Goal: Contribute content: Contribute content

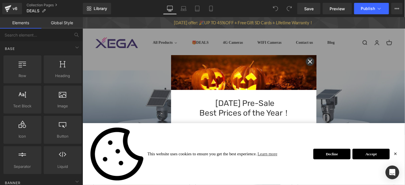
click at [395, 164] on link "Accept" at bounding box center [391, 163] width 40 height 11
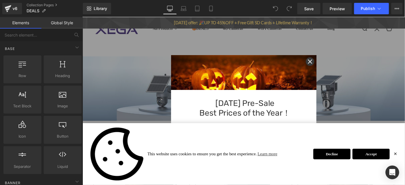
scroll to position [38, 0]
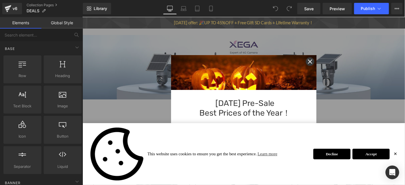
drag, startPoint x: 416, startPoint y: 163, endPoint x: 414, endPoint y: 153, distance: 9.6
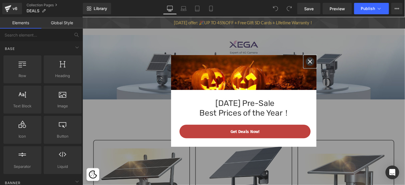
drag, startPoint x: 323, startPoint y: 64, endPoint x: 336, endPoint y: 92, distance: 30.7
click at [324, 64] on icon "close icon" at bounding box center [326, 64] width 5 height 5
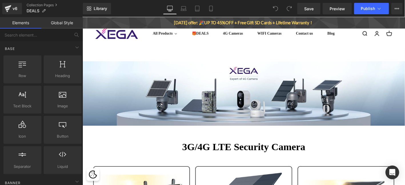
scroll to position [0, 0]
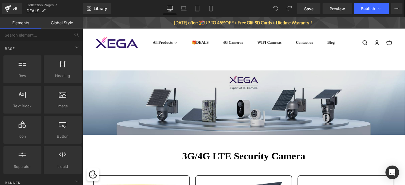
click at [252, 83] on img at bounding box center [254, 101] width 345 height 83
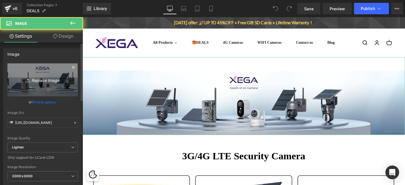
click at [33, 77] on icon "Replace Image" at bounding box center [43, 79] width 46 height 7
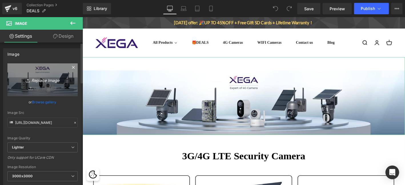
type input "C:\fakepath\微信图片_2025-10-15_161355_543.png"
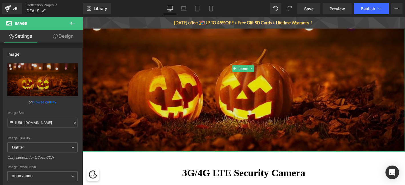
scroll to position [95, 0]
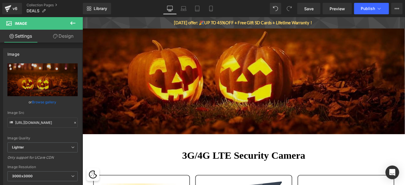
click at [316, 81] on img at bounding box center [254, 54] width 345 height 178
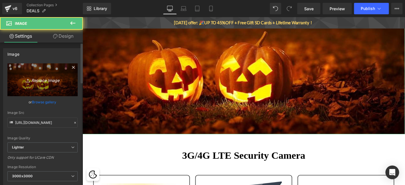
click at [56, 77] on icon "Replace Image" at bounding box center [43, 79] width 46 height 7
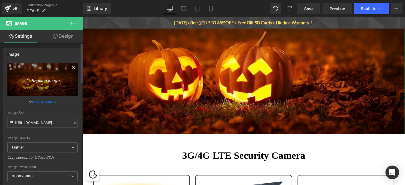
type input "C:\fakepath\万圣节-桌面 - 副本.png"
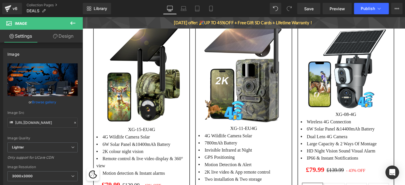
scroll to position [552, 0]
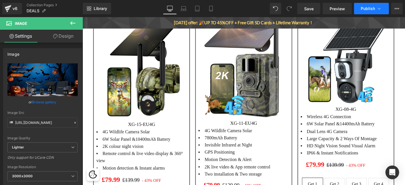
click at [371, 10] on span "Publish" at bounding box center [368, 8] width 14 height 5
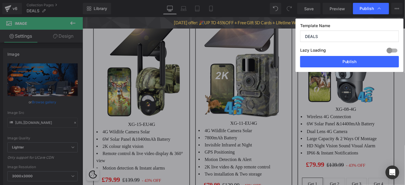
click at [379, 70] on div "Template Name DEALS Lazy Loading Build Upgrade plan to unlock Lazy loading help…" at bounding box center [350, 45] width 108 height 53
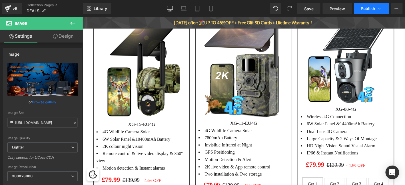
click at [365, 13] on button "Publish" at bounding box center [371, 8] width 35 height 11
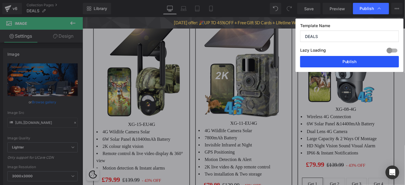
click at [371, 63] on button "Publish" at bounding box center [349, 61] width 99 height 11
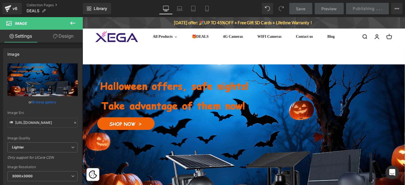
scroll to position [0, 0]
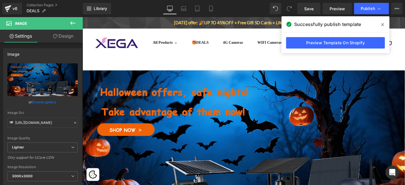
click at [382, 24] on icon at bounding box center [382, 24] width 3 height 3
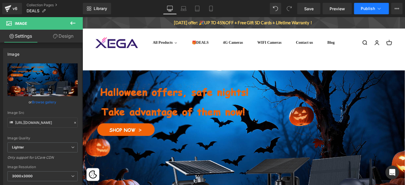
click at [373, 11] on span "Publish" at bounding box center [368, 8] width 14 height 5
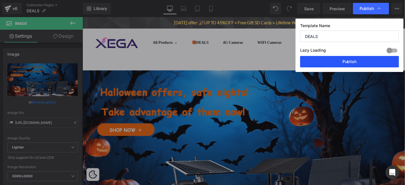
click at [363, 63] on button "Publish" at bounding box center [349, 61] width 99 height 11
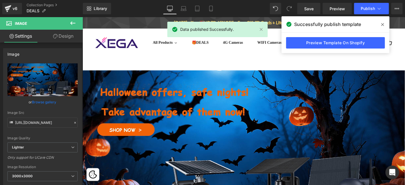
click at [385, 25] on span at bounding box center [382, 24] width 9 height 9
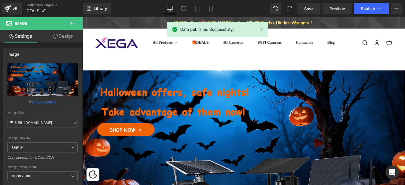
click at [368, 14] on div "Library Desktop Desktop Laptop Tablet Mobile Save Preview Publish Scheduled Vie…" at bounding box center [244, 8] width 322 height 17
click at [367, 13] on button "Publish" at bounding box center [371, 8] width 35 height 11
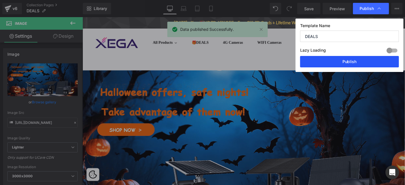
click at [367, 62] on button "Publish" at bounding box center [349, 61] width 99 height 11
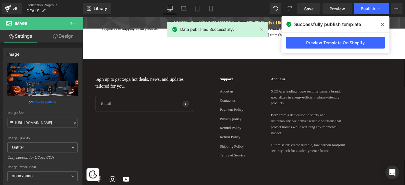
scroll to position [1585, 0]
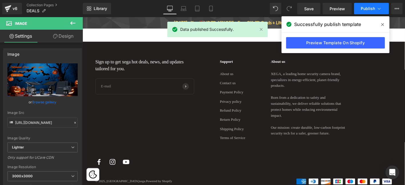
click at [359, 3] on button "Publish" at bounding box center [371, 8] width 35 height 11
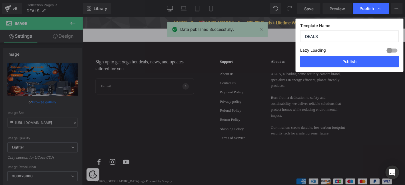
click at [360, 55] on div "Lazy Loading Build Upgrade plan to unlock" at bounding box center [349, 51] width 99 height 9
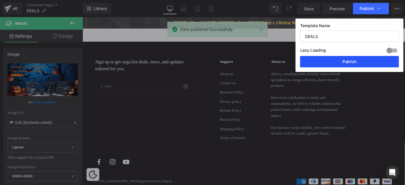
click at [360, 63] on button "Publish" at bounding box center [349, 61] width 99 height 11
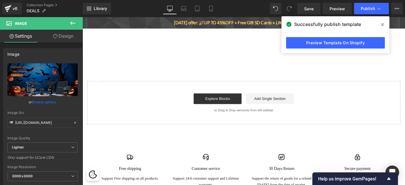
scroll to position [1405, 0]
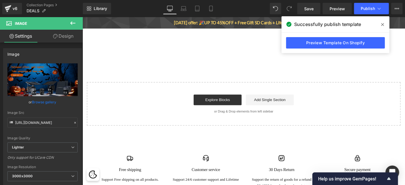
click at [385, 24] on span at bounding box center [382, 24] width 9 height 9
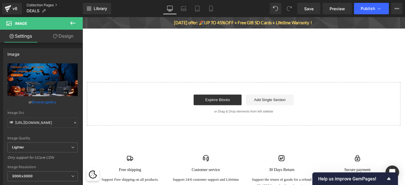
click at [43, 7] on link "Collection Pages" at bounding box center [55, 5] width 56 height 5
